Goal: Task Accomplishment & Management: Manage account settings

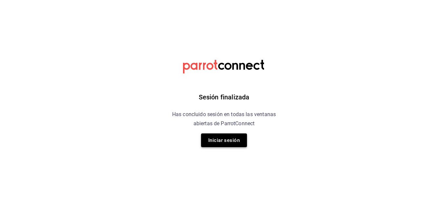
click at [225, 144] on button "Iniciar sesión" at bounding box center [224, 141] width 46 height 14
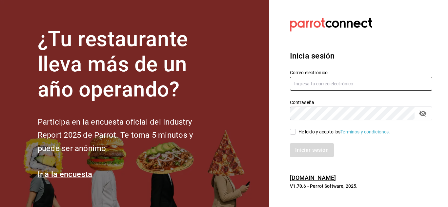
click at [308, 82] on input "text" at bounding box center [361, 84] width 142 height 14
type input "humberto@itstemakita.com"
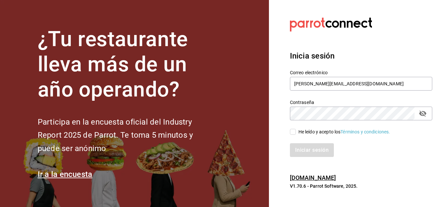
click at [291, 130] on input "He leído y acepto los Términos y condiciones." at bounding box center [293, 132] width 6 height 6
checkbox input "true"
click at [306, 148] on button "Iniciar sesión" at bounding box center [312, 150] width 45 height 14
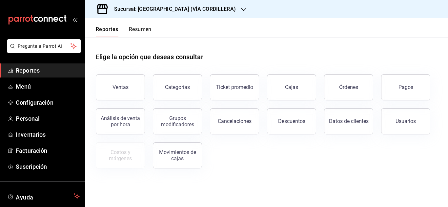
click at [214, 13] on div "Sucursal: [GEOGRAPHIC_DATA] (VÍA CORDILLERA)" at bounding box center [169, 9] width 158 height 18
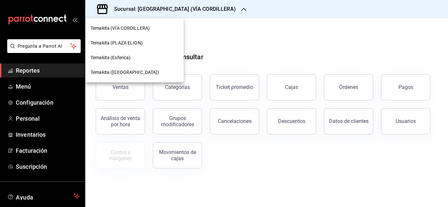
click at [132, 70] on span "Temakita ([GEOGRAPHIC_DATA])" at bounding box center [124, 72] width 68 height 7
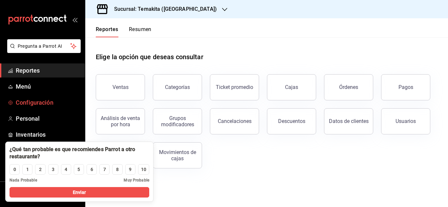
click at [37, 105] on span "Configuración" at bounding box center [48, 102] width 64 height 9
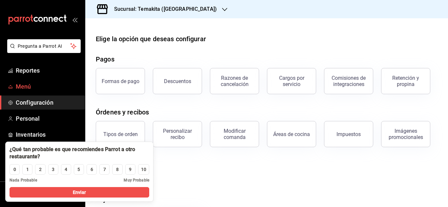
click at [35, 92] on link "Menú" at bounding box center [42, 87] width 85 height 14
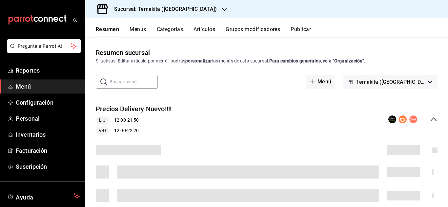
click at [253, 32] on button "Grupos modificadores" at bounding box center [252, 31] width 54 height 11
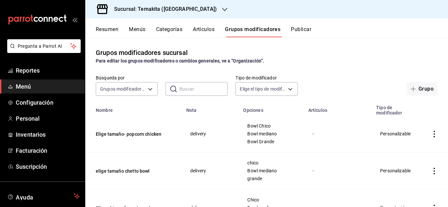
click at [187, 89] on input "text" at bounding box center [203, 89] width 48 height 13
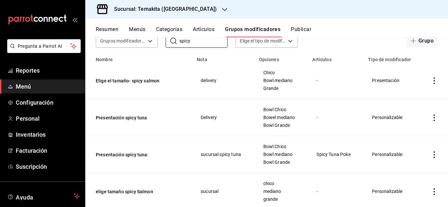
scroll to position [49, 0]
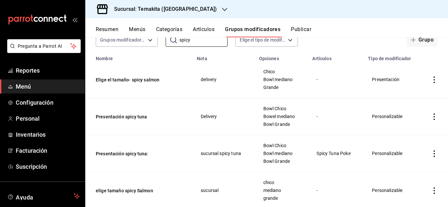
type input "spicy"
click at [430, 154] on icon "actions" at bounding box center [433, 154] width 7 height 7
click at [410, 167] on li "Editar" at bounding box center [403, 163] width 39 height 13
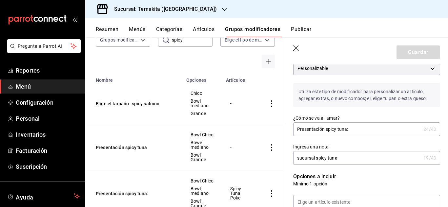
scroll to position [162, 0]
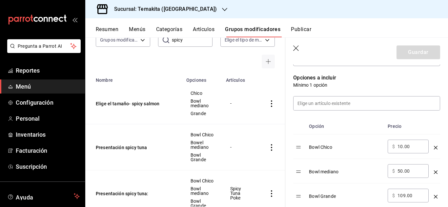
click at [413, 150] on input "10.00" at bounding box center [410, 146] width 27 height 7
type input "1.00"
type input "0.00"
click at [409, 50] on button "Guardar" at bounding box center [418, 53] width 44 height 14
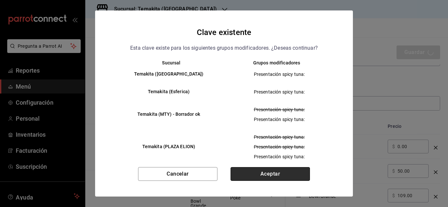
click at [258, 179] on button "Aceptar" at bounding box center [269, 174] width 79 height 14
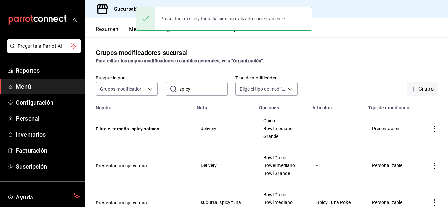
click at [175, 30] on div "Presentación spicy tuna: ha sido actualizado correctamente." at bounding box center [224, 19] width 176 height 24
click at [215, 44] on div "Grupos modificadores sucursal Para editar los grupos modificadores o cambios ge…" at bounding box center [266, 122] width 362 height 170
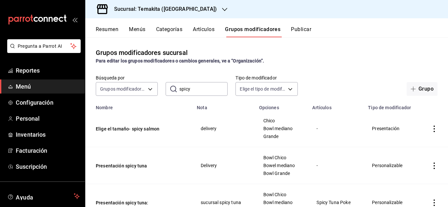
click at [204, 31] on button "Artículos" at bounding box center [204, 31] width 22 height 11
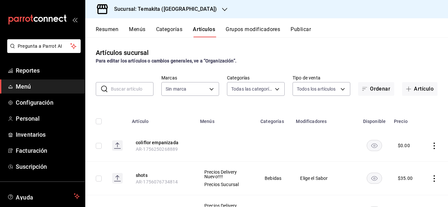
type input "2cda73d9-7972-4fb4-9007-716120c36527,1806c8fd-d4db-4ca1-8bc9-e61fbe8d4bf6,849ba…"
click at [140, 91] on input "text" at bounding box center [132, 89] width 43 height 13
type input "ddab7157-1bd7-4e3c-bf58-897e335e6972,f8efb048-5e6c-4b8d-a28a-016460b68874"
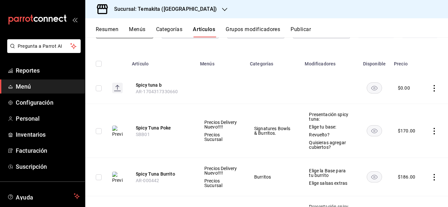
scroll to position [58, 0]
type input "spicy tuna"
click at [430, 130] on icon "actions" at bounding box center [433, 130] width 7 height 7
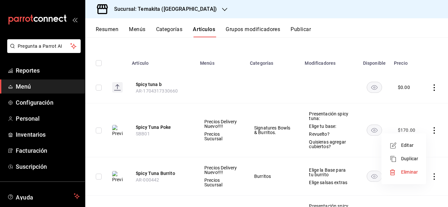
click at [412, 143] on span "Editar" at bounding box center [409, 145] width 17 height 7
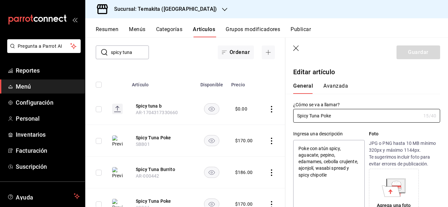
type textarea "x"
type input "$170.00"
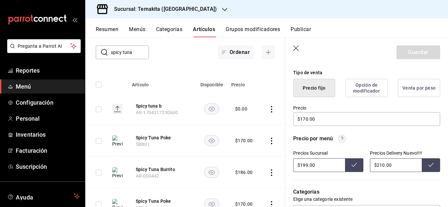
scroll to position [164, 0]
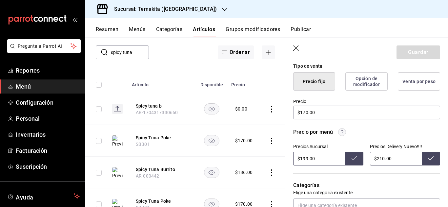
click at [267, 30] on button "Grupos modificadores" at bounding box center [252, 31] width 54 height 11
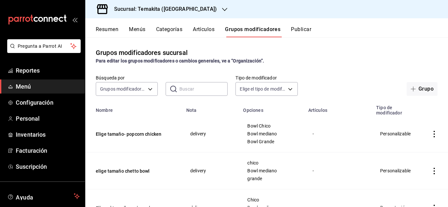
click at [180, 91] on input "text" at bounding box center [203, 89] width 48 height 13
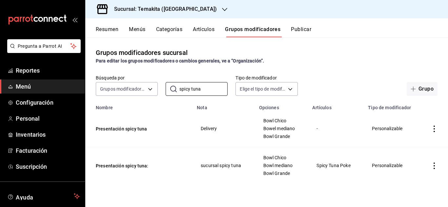
type input "spicy tuna"
click at [435, 168] on icon "actions" at bounding box center [433, 166] width 7 height 7
click at [409, 166] on span "Editar" at bounding box center [414, 163] width 17 height 7
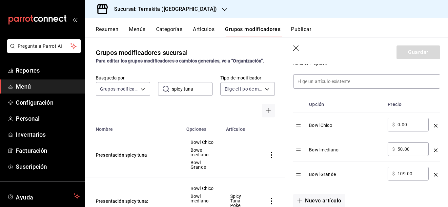
scroll to position [185, 0]
click at [411, 150] on input "50.00" at bounding box center [410, 148] width 27 height 7
type input "5.00"
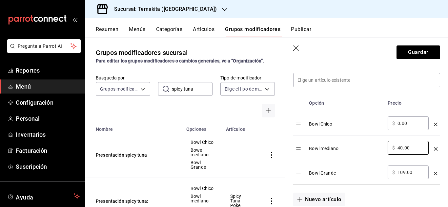
type input "40.00"
click at [414, 176] on input "109.00" at bounding box center [410, 172] width 27 height 7
type input "100.00"
click at [410, 51] on button "Guardar" at bounding box center [418, 53] width 44 height 14
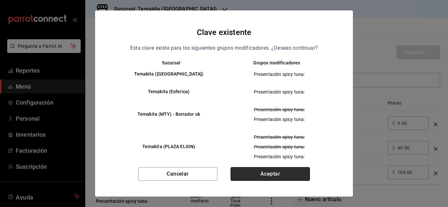
click at [293, 174] on button "Aceptar" at bounding box center [269, 174] width 79 height 14
